Goal: Navigation & Orientation: Find specific page/section

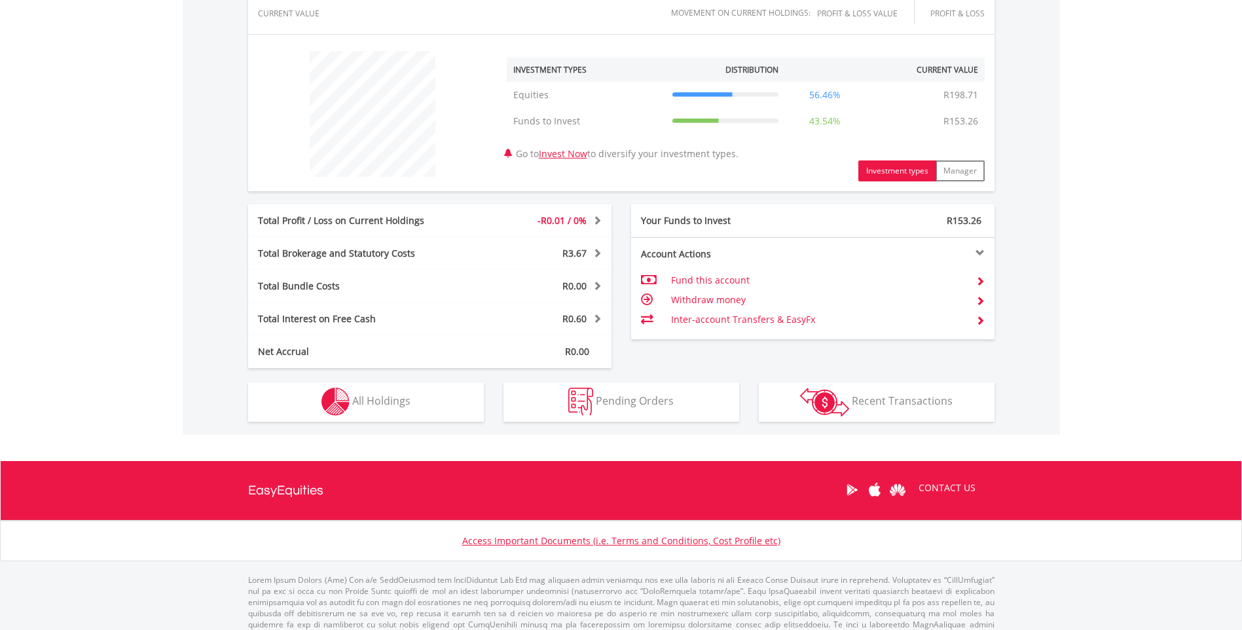
scroll to position [478, 0]
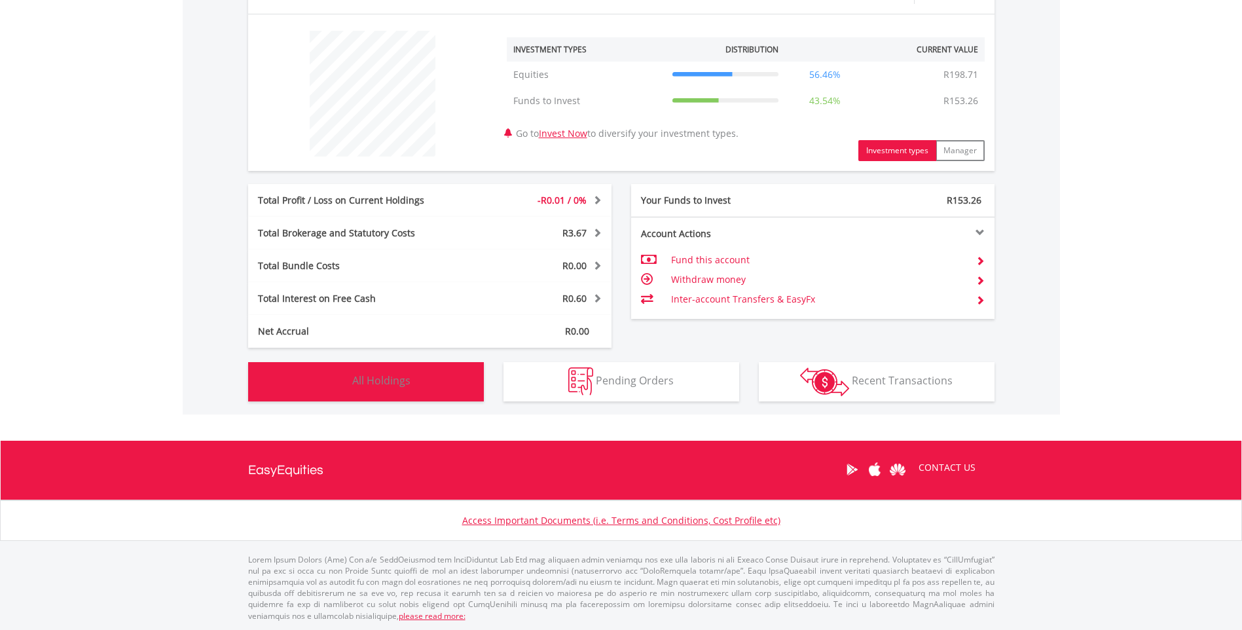
click at [392, 388] on button "Holdings All Holdings" at bounding box center [366, 381] width 236 height 39
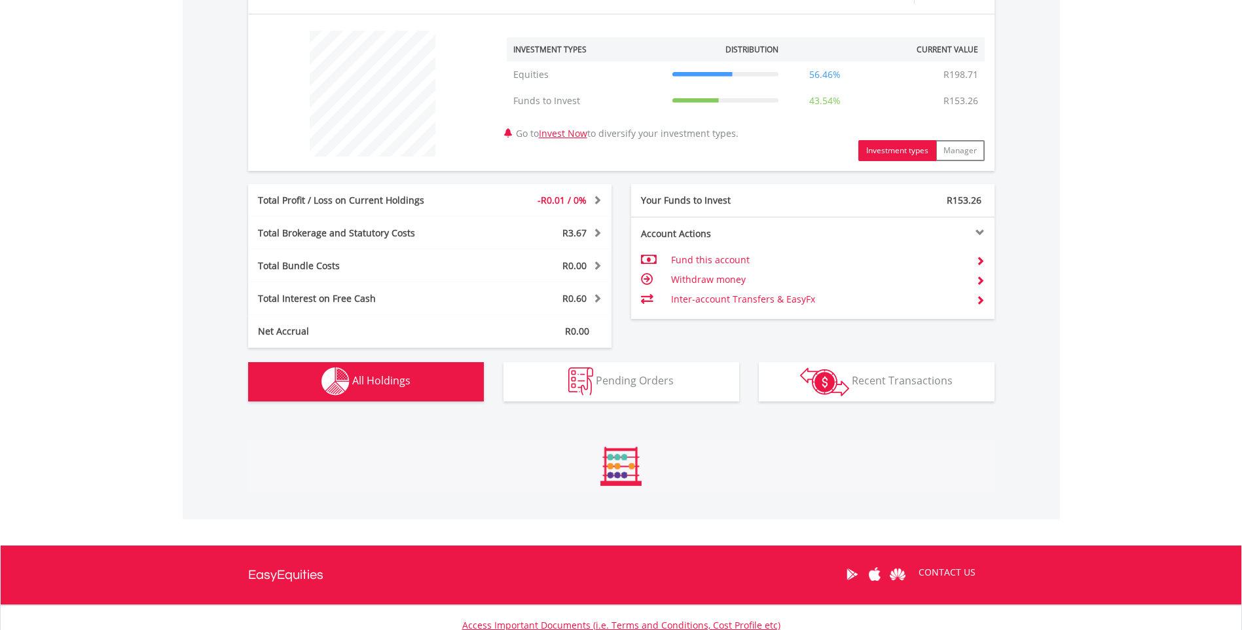
scroll to position [663, 0]
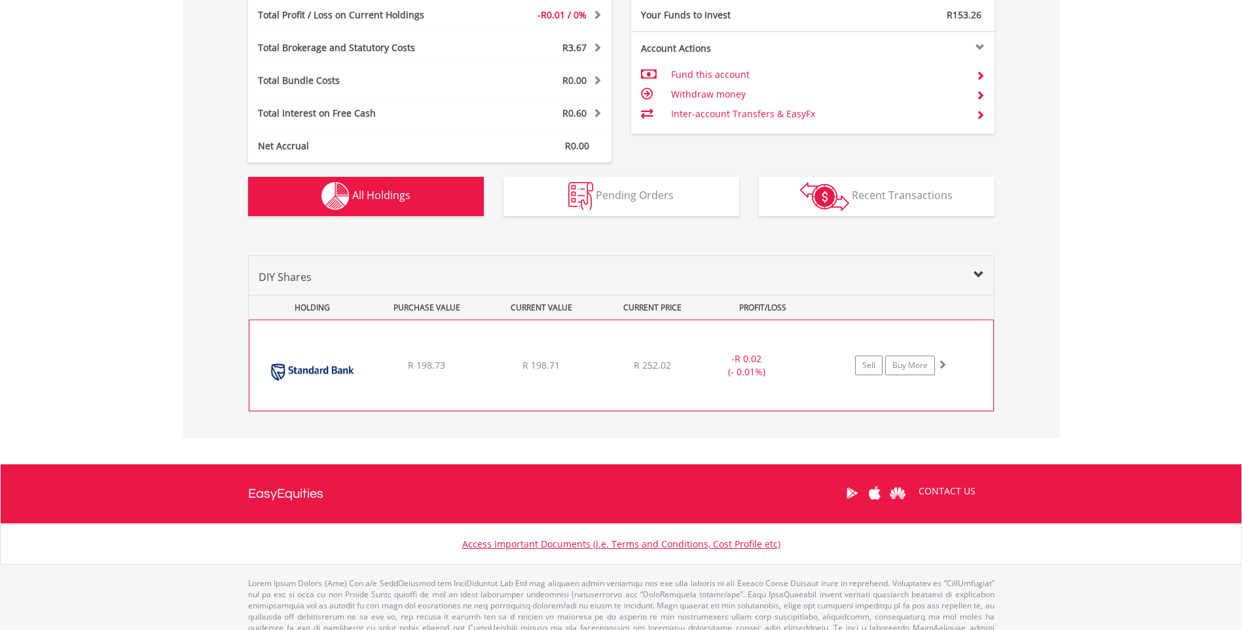
click at [591, 371] on div "R 198.71" at bounding box center [541, 365] width 111 height 13
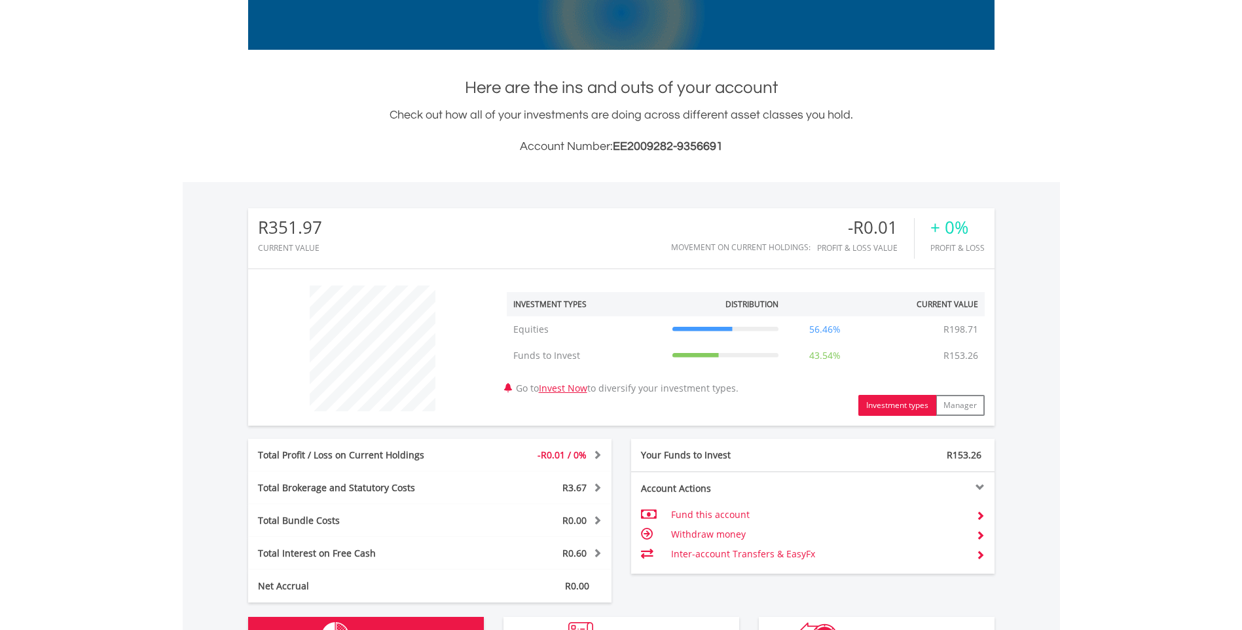
scroll to position [0, 0]
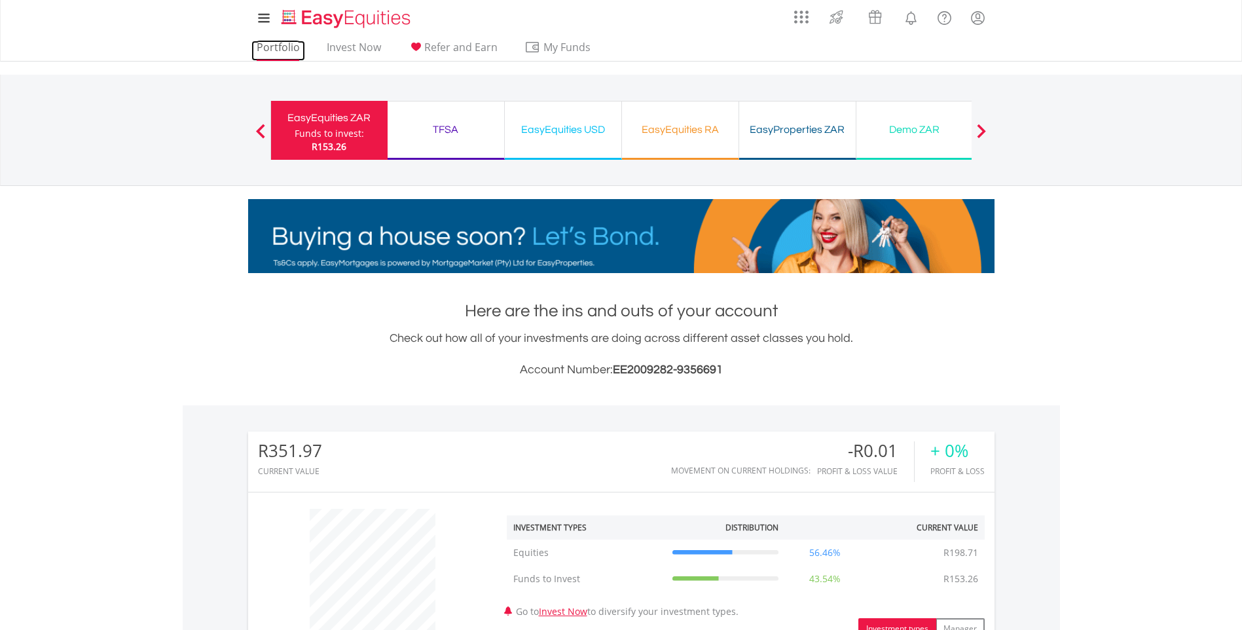
click at [282, 48] on link "Portfolio" at bounding box center [278, 51] width 54 height 20
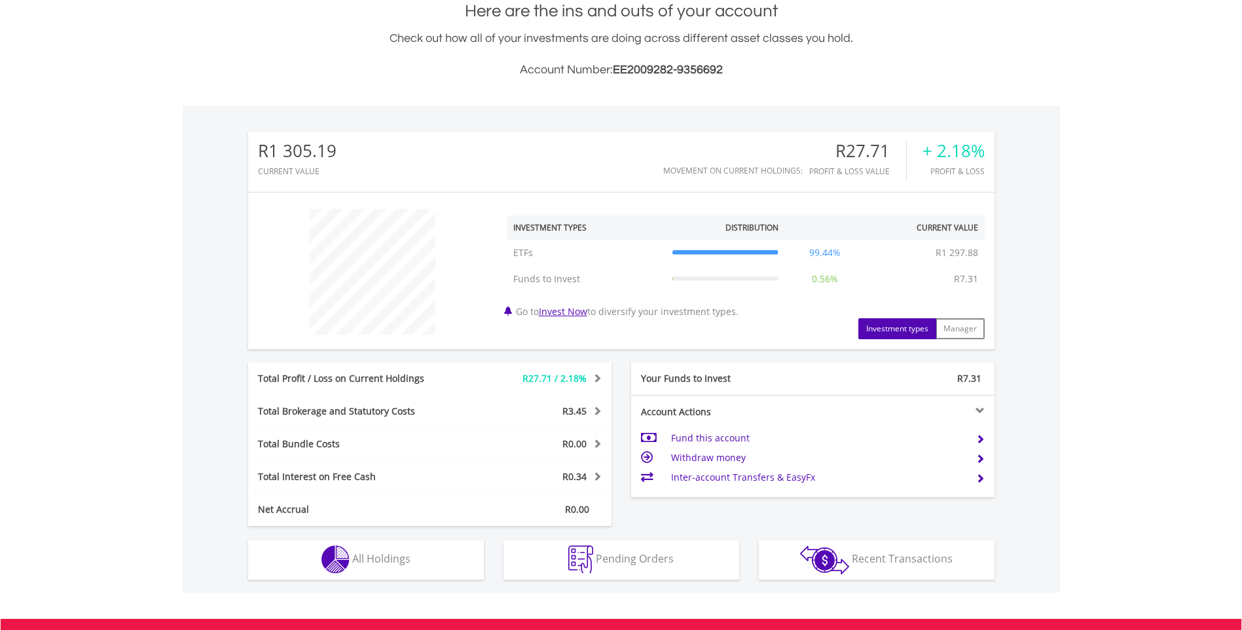
scroll to position [126, 249]
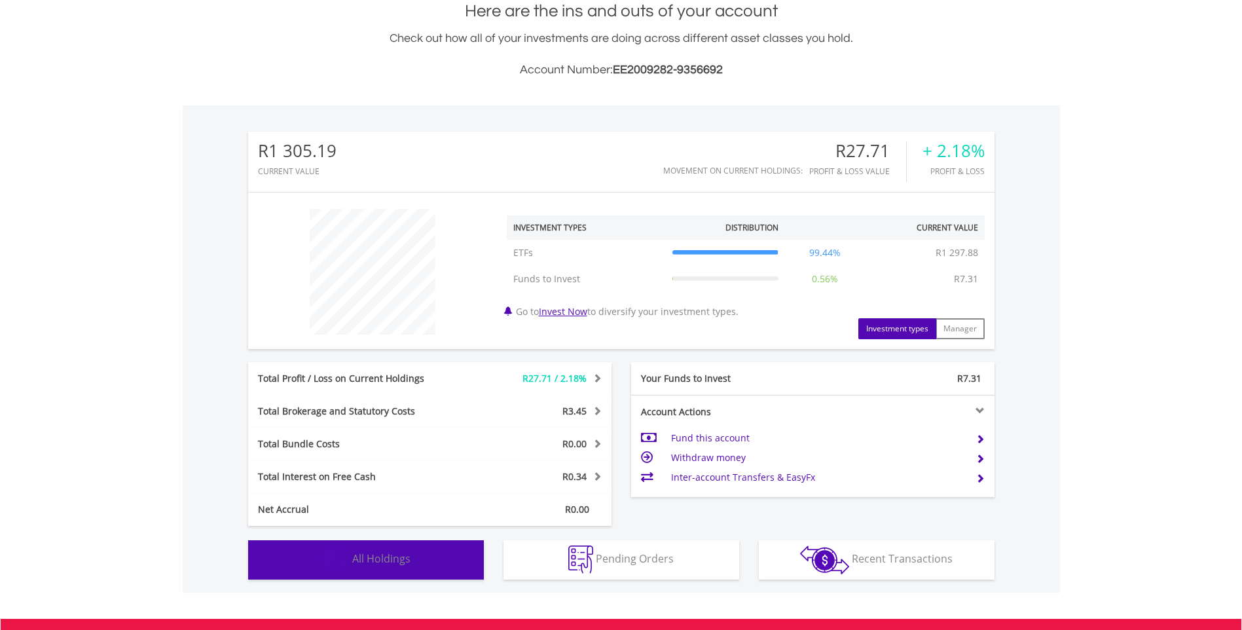
click at [454, 565] on button "Holdings All Holdings" at bounding box center [366, 559] width 236 height 39
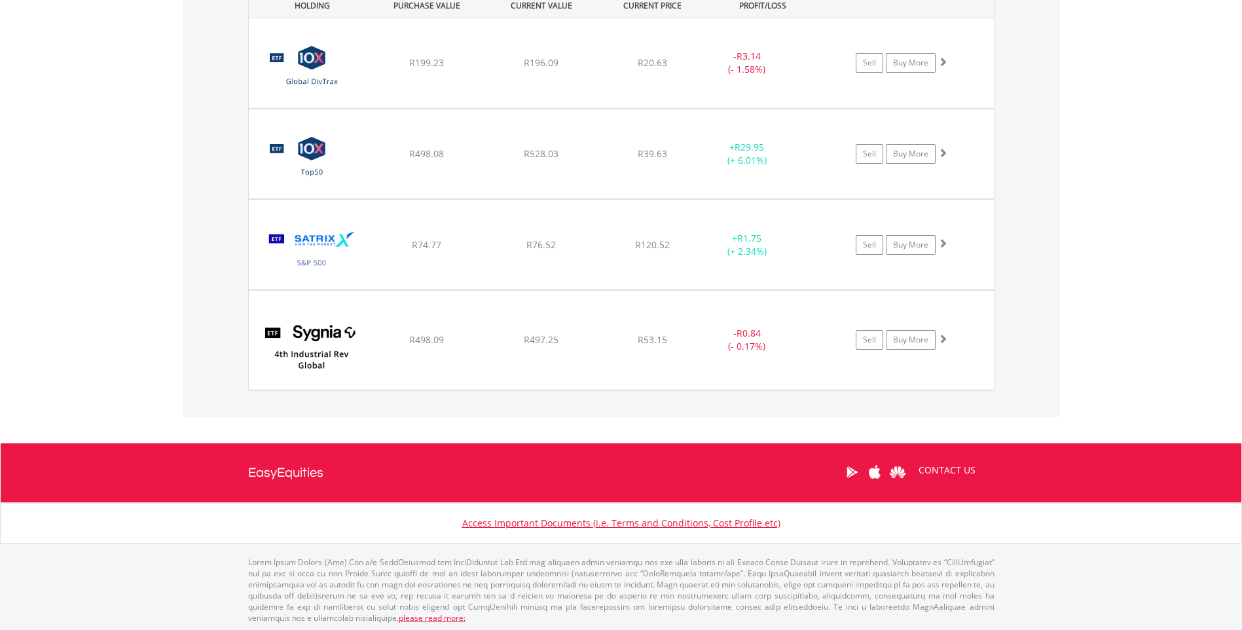
scroll to position [967, 0]
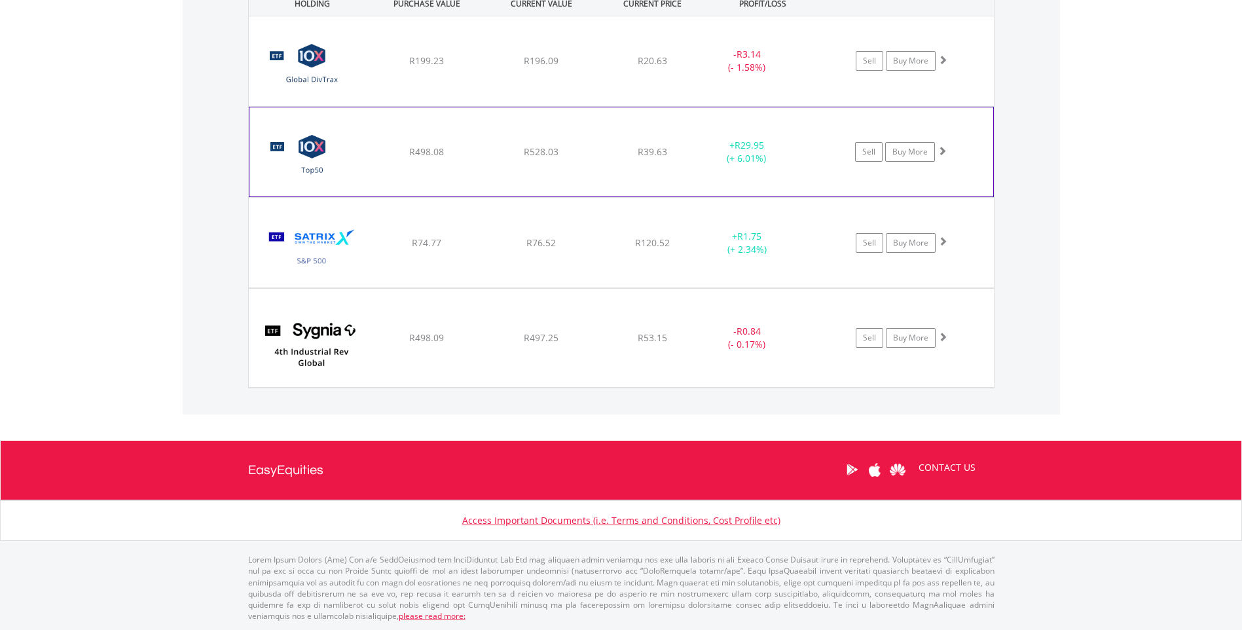
click at [488, 67] on div "R528.03" at bounding box center [541, 60] width 112 height 13
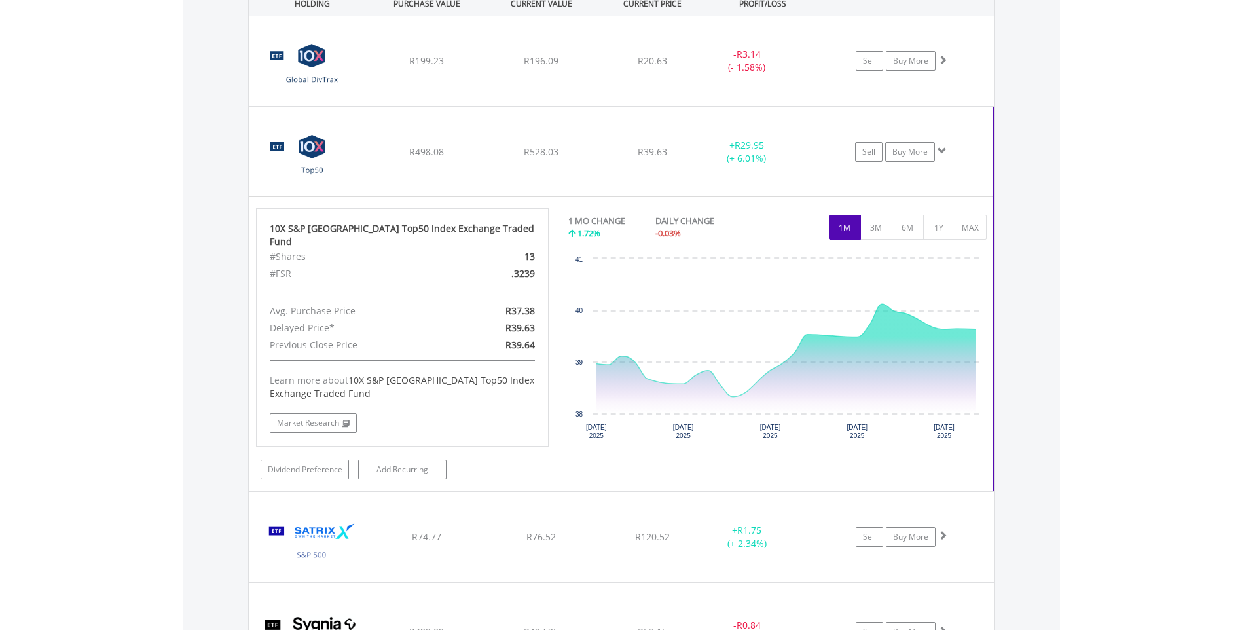
click at [488, 67] on div "R528.03" at bounding box center [541, 60] width 112 height 13
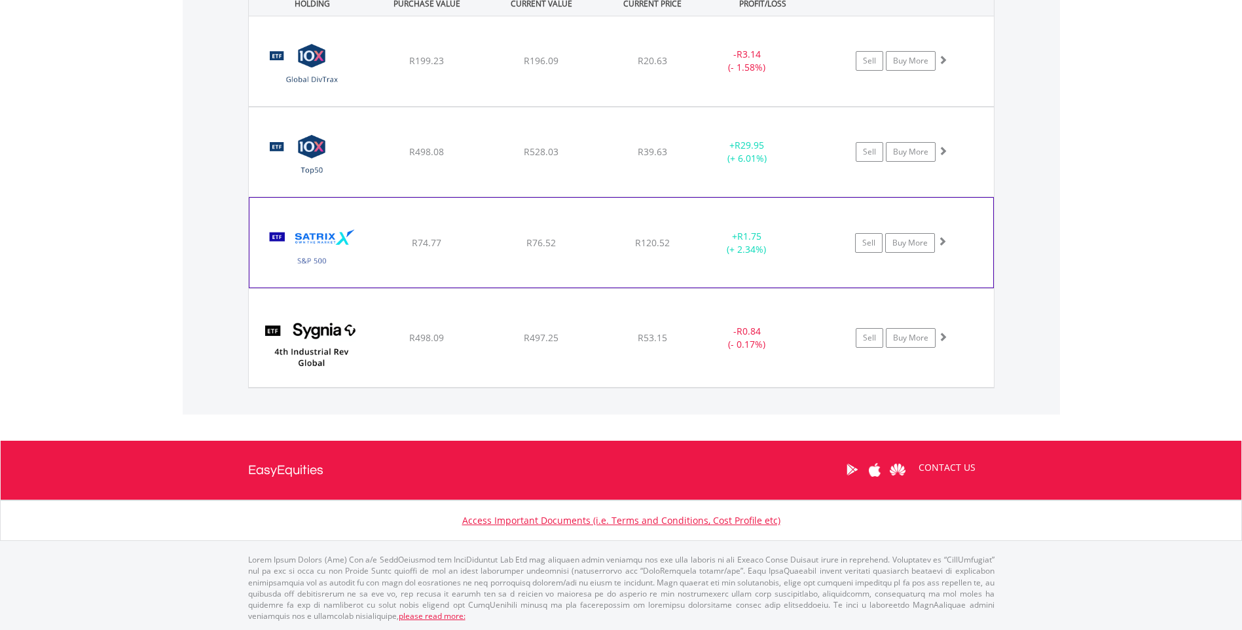
click at [479, 67] on div "R74.77" at bounding box center [427, 60] width 112 height 13
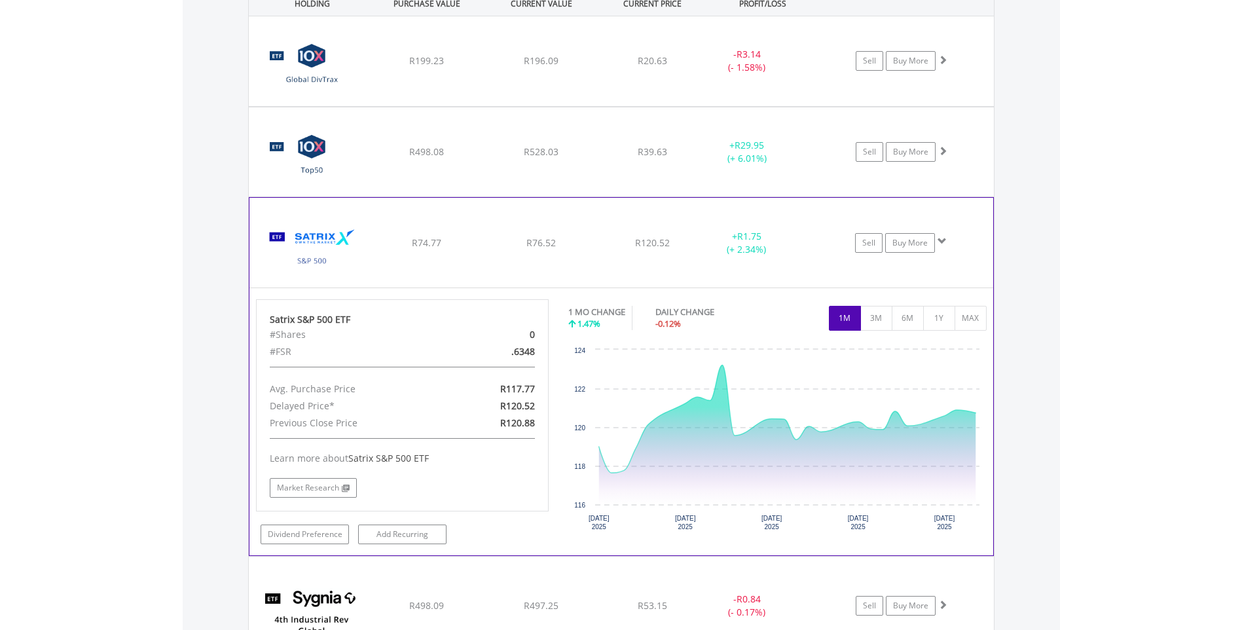
click at [480, 67] on div "R74.77" at bounding box center [427, 60] width 112 height 13
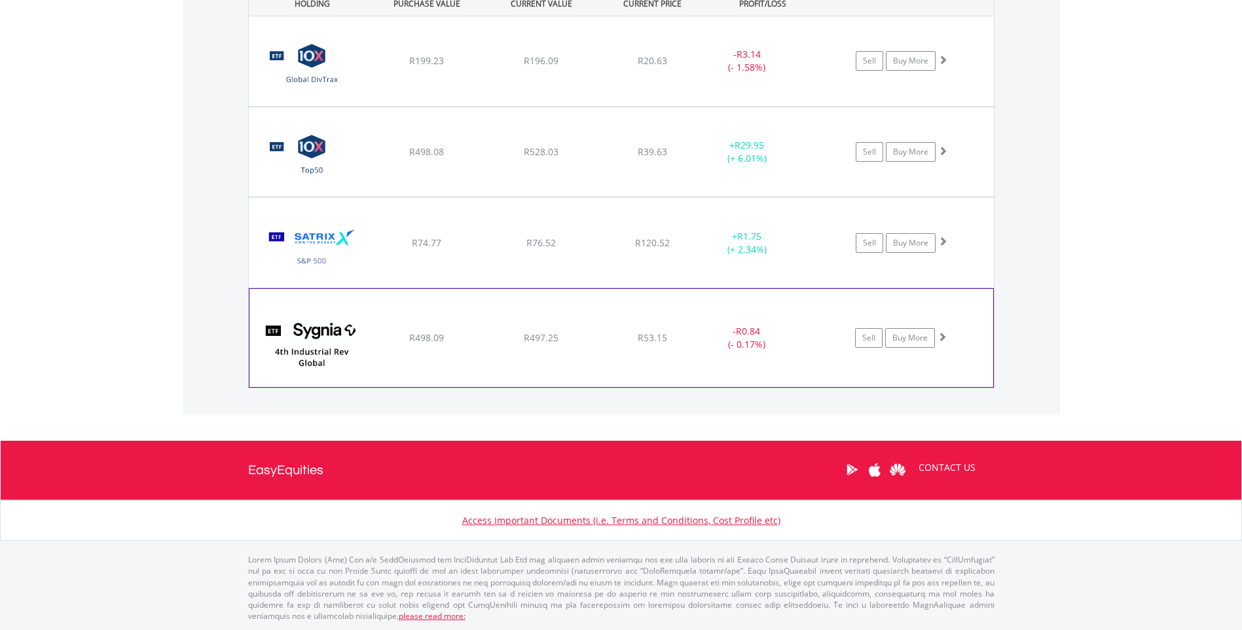
click at [494, 106] on div "﻿ Sygnia Itrix 4th Industrial Rev Global EquityAMETF R498.09 R497.25 R53.15 - R…" at bounding box center [621, 61] width 745 height 90
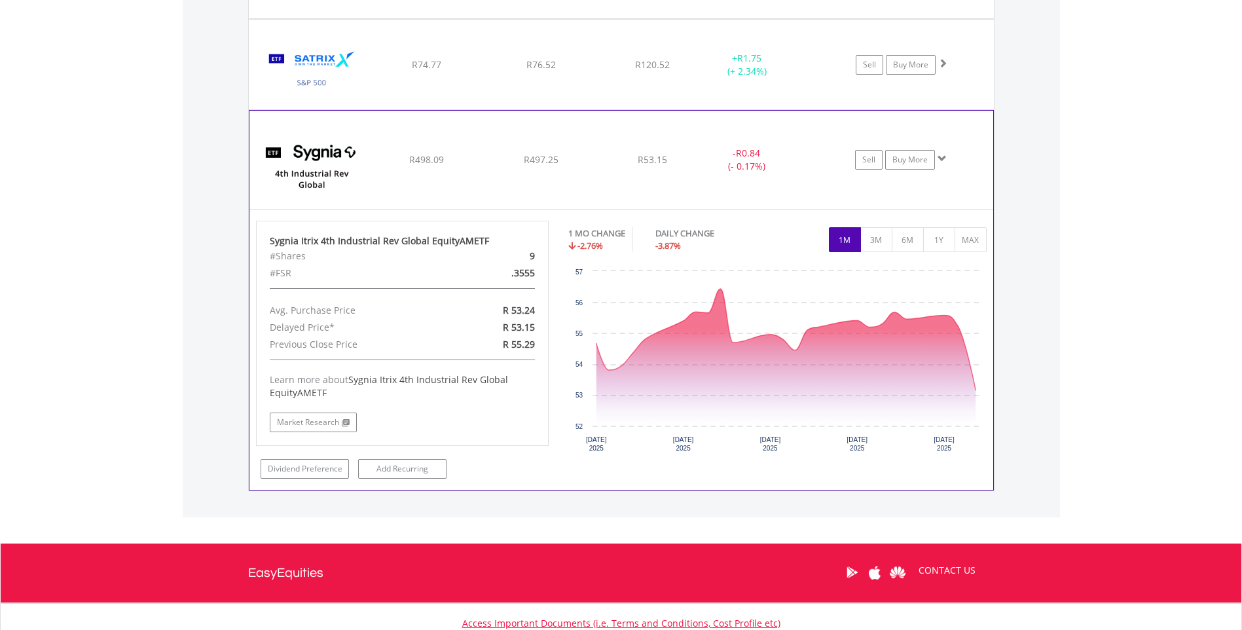
scroll to position [1164, 0]
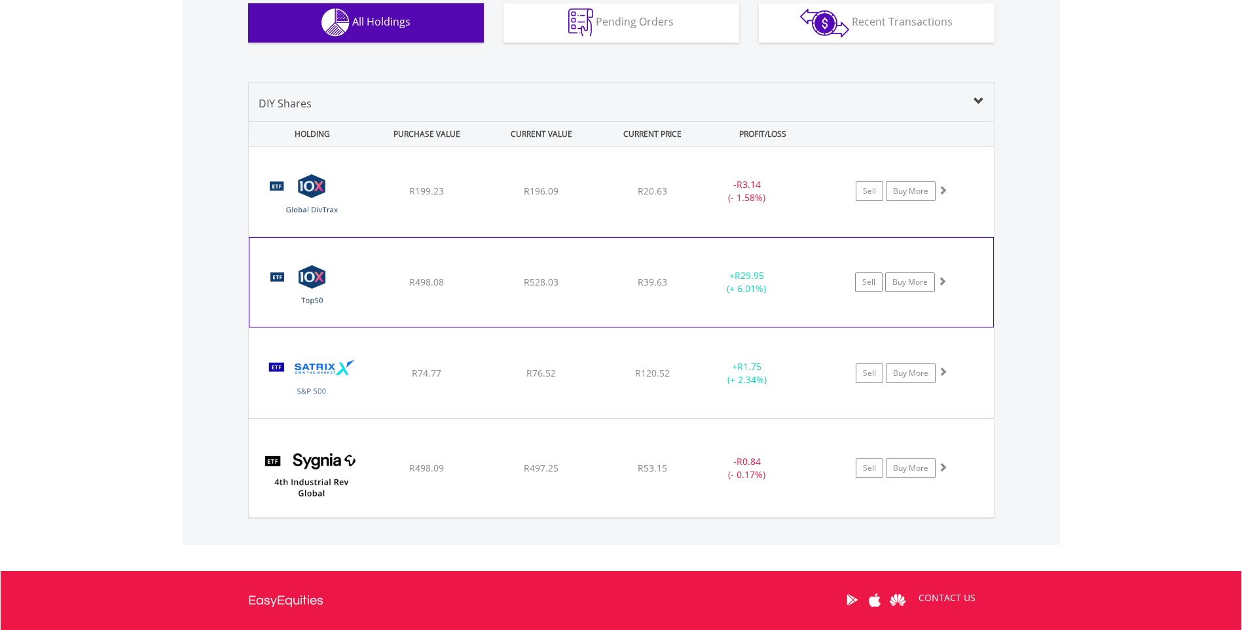
scroll to position [836, 0]
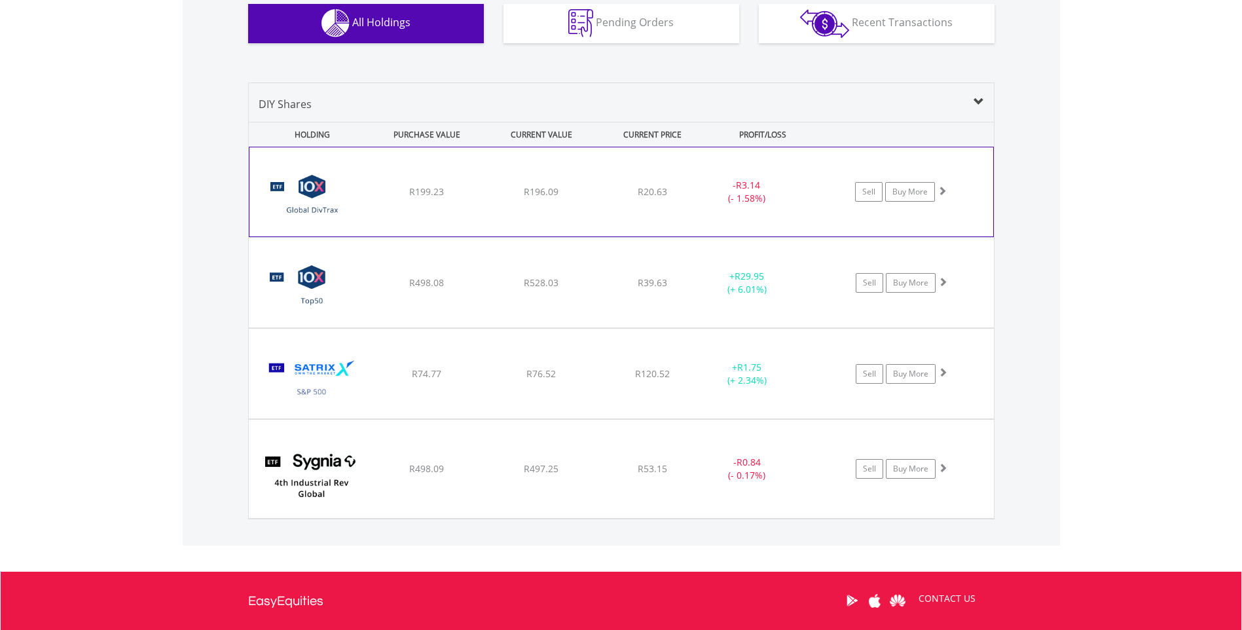
click at [360, 192] on img at bounding box center [312, 198] width 113 height 69
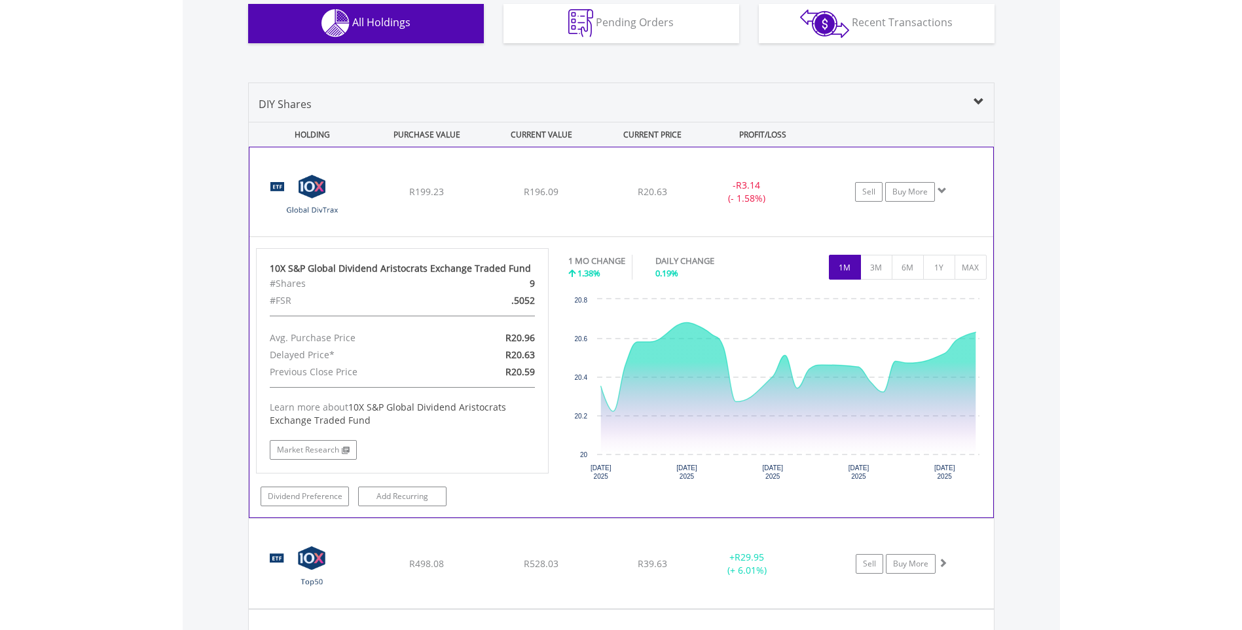
click at [360, 192] on img at bounding box center [312, 198] width 113 height 69
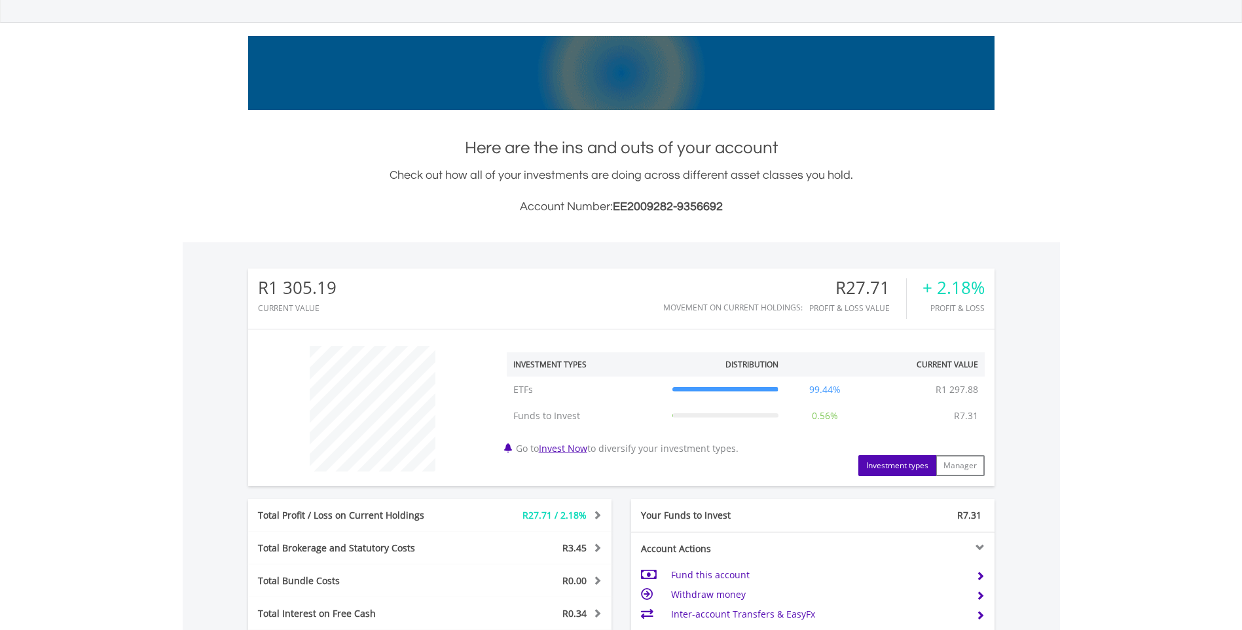
scroll to position [0, 0]
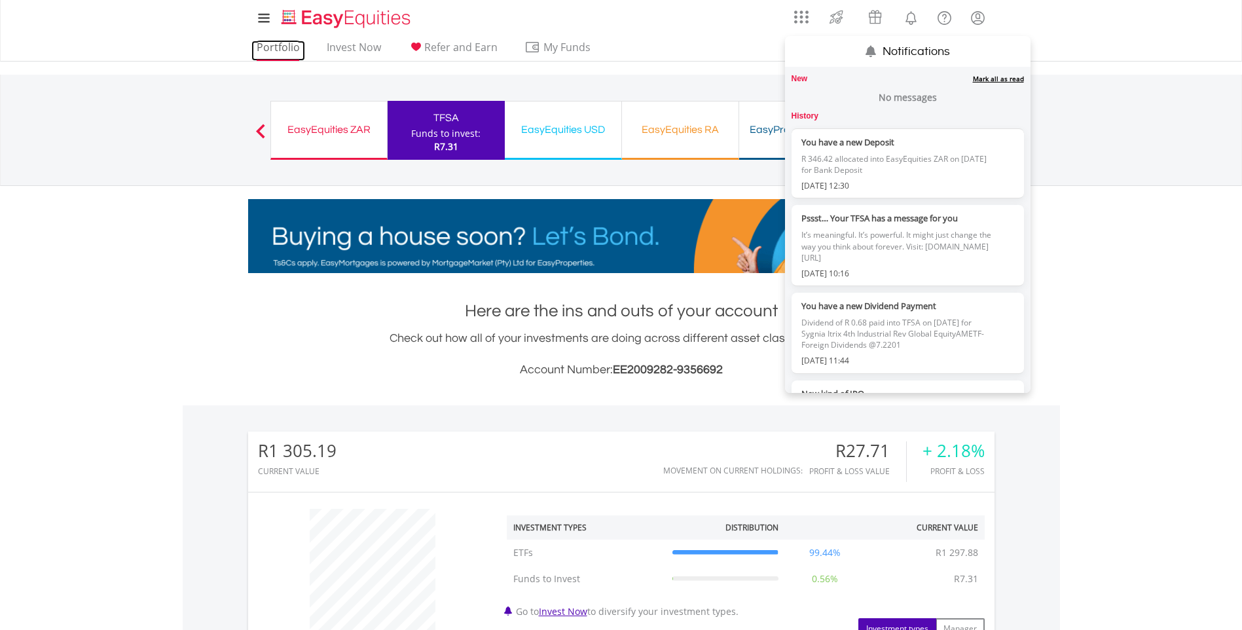
click at [279, 50] on link "Portfolio" at bounding box center [278, 51] width 54 height 20
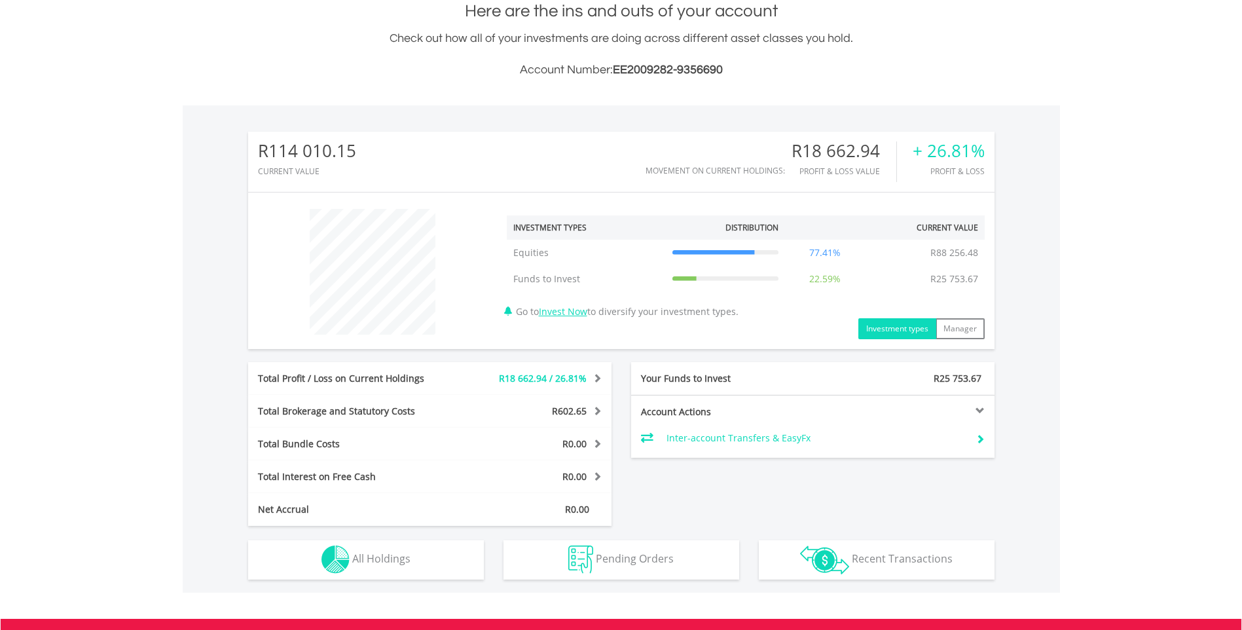
scroll to position [478, 0]
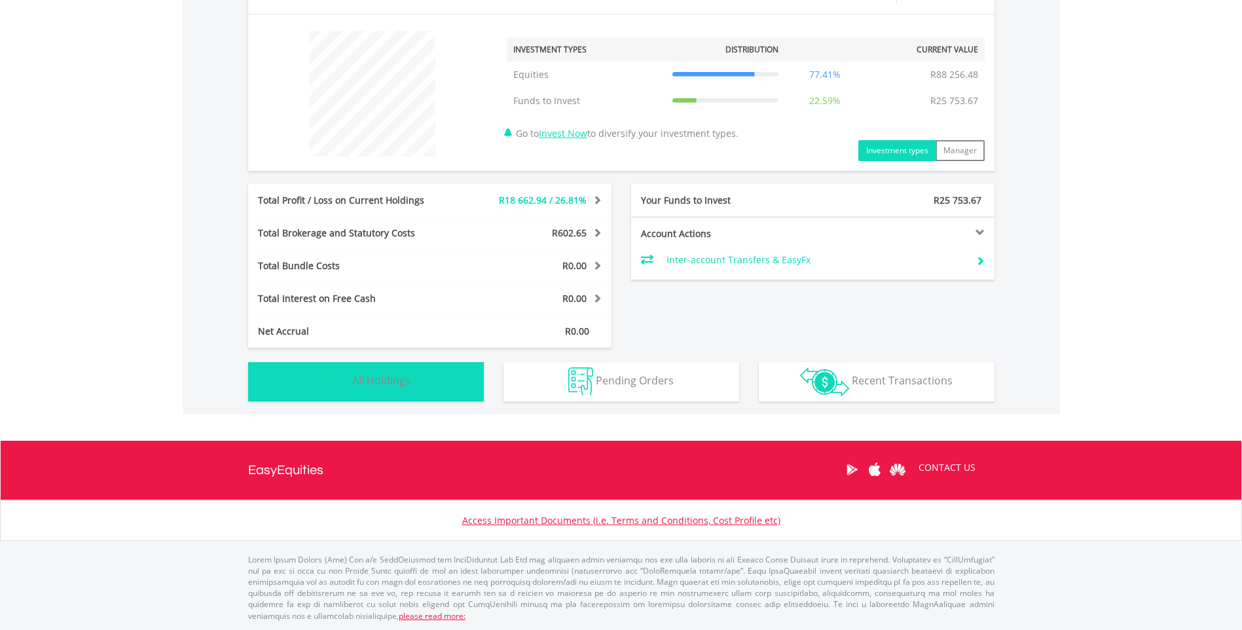
click at [371, 375] on span "All Holdings" at bounding box center [381, 380] width 58 height 14
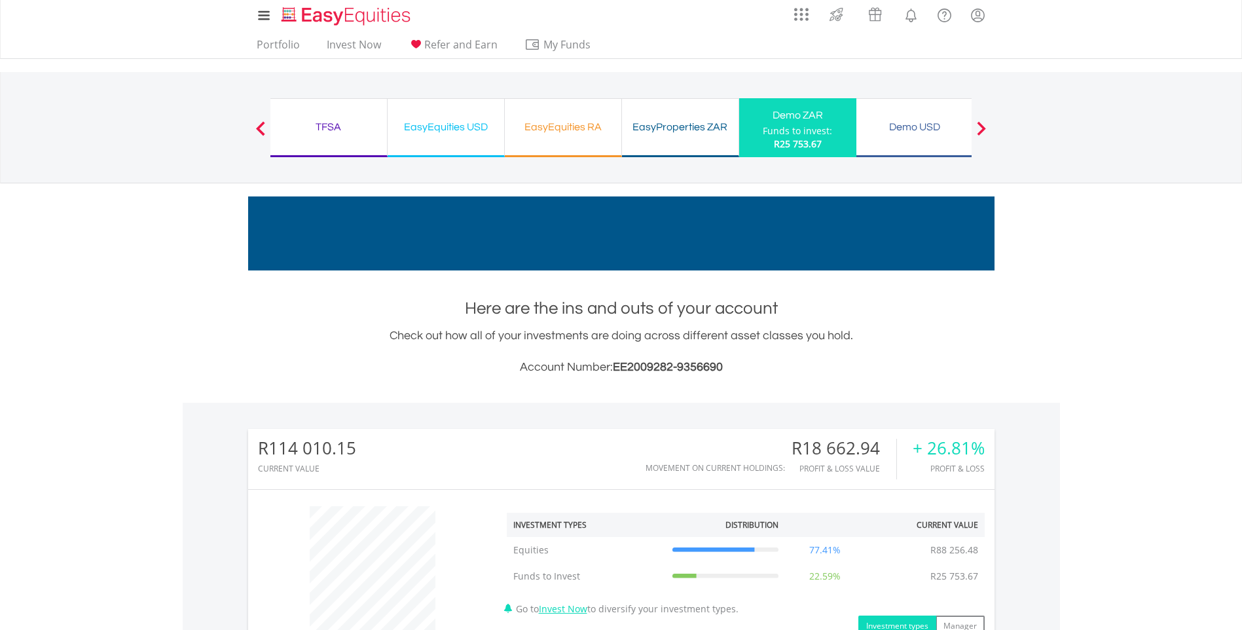
scroll to position [0, 0]
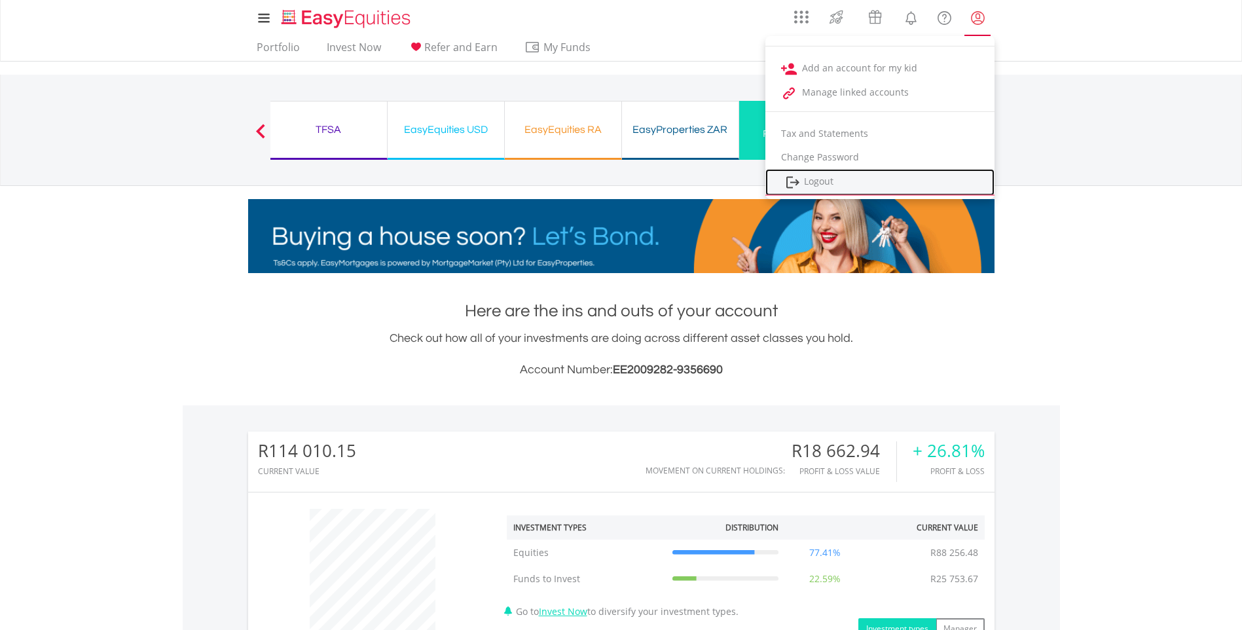
click at [836, 179] on link "Logout" at bounding box center [880, 182] width 229 height 27
